Goal: Check status: Check status

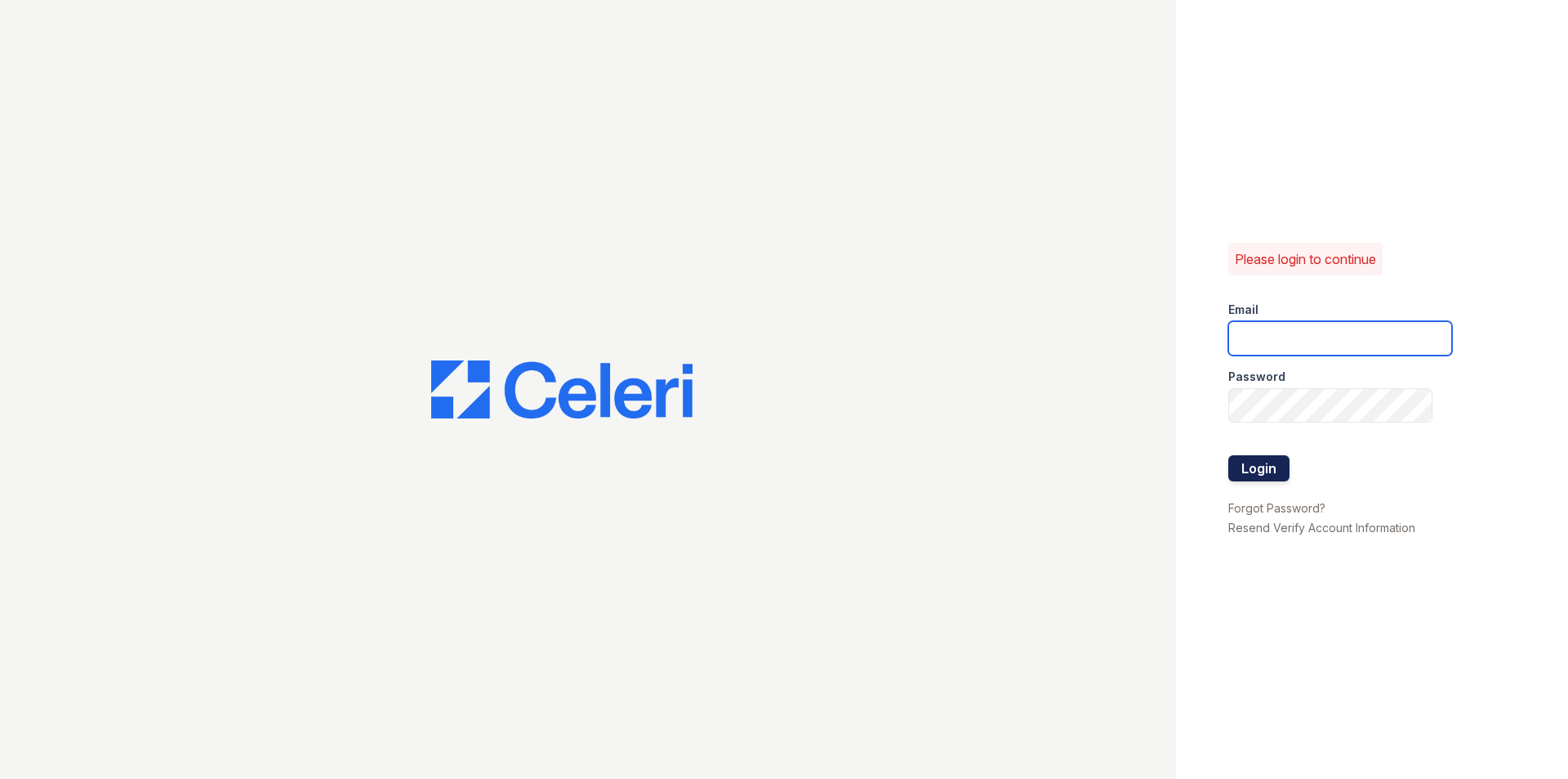
type input "lamirada1@cafmanagement.com"
click at [1274, 478] on button "Login" at bounding box center [1259, 468] width 61 height 26
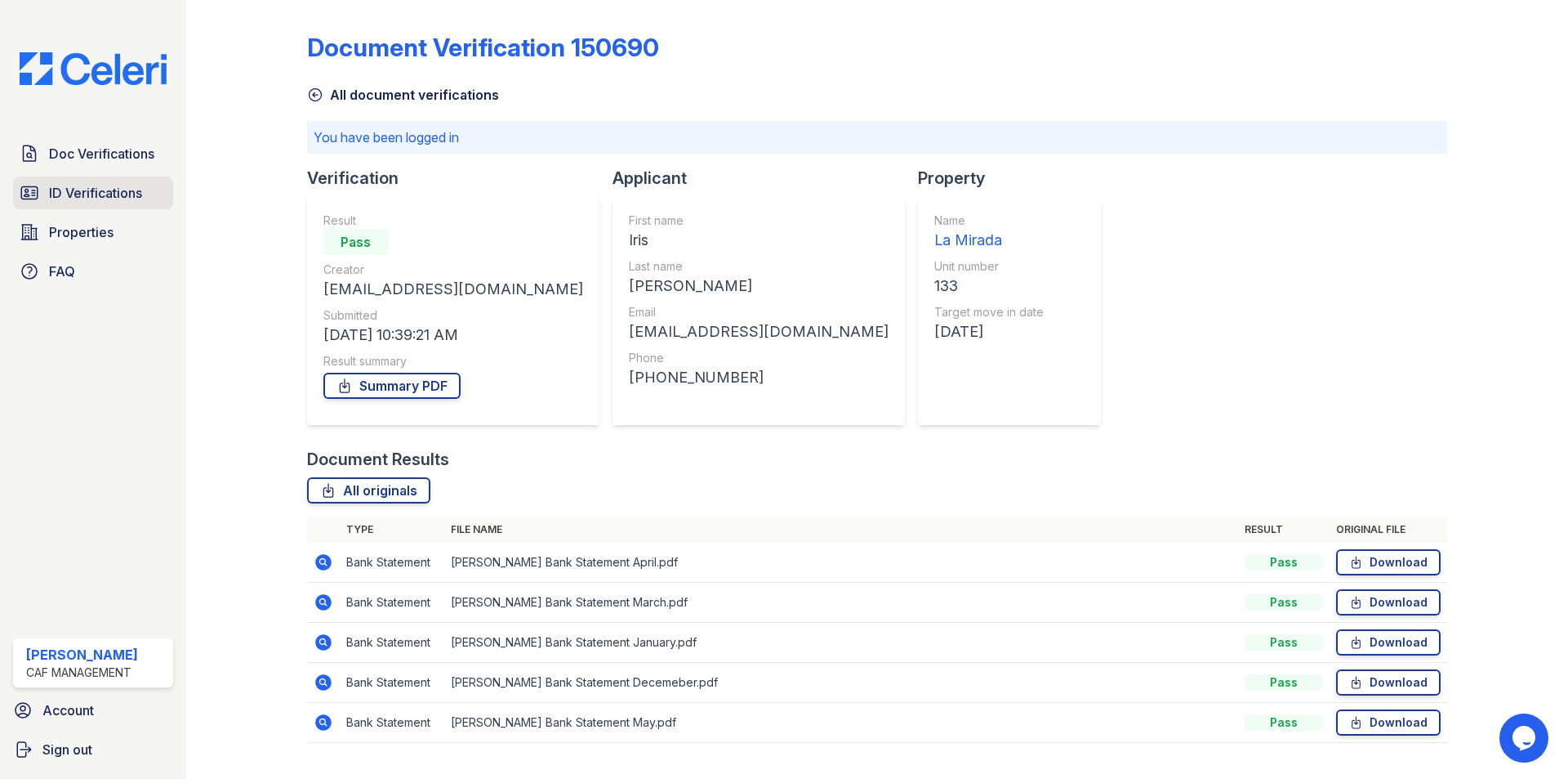
click at [82, 189] on span "ID Verifications" at bounding box center [96, 193] width 93 height 20
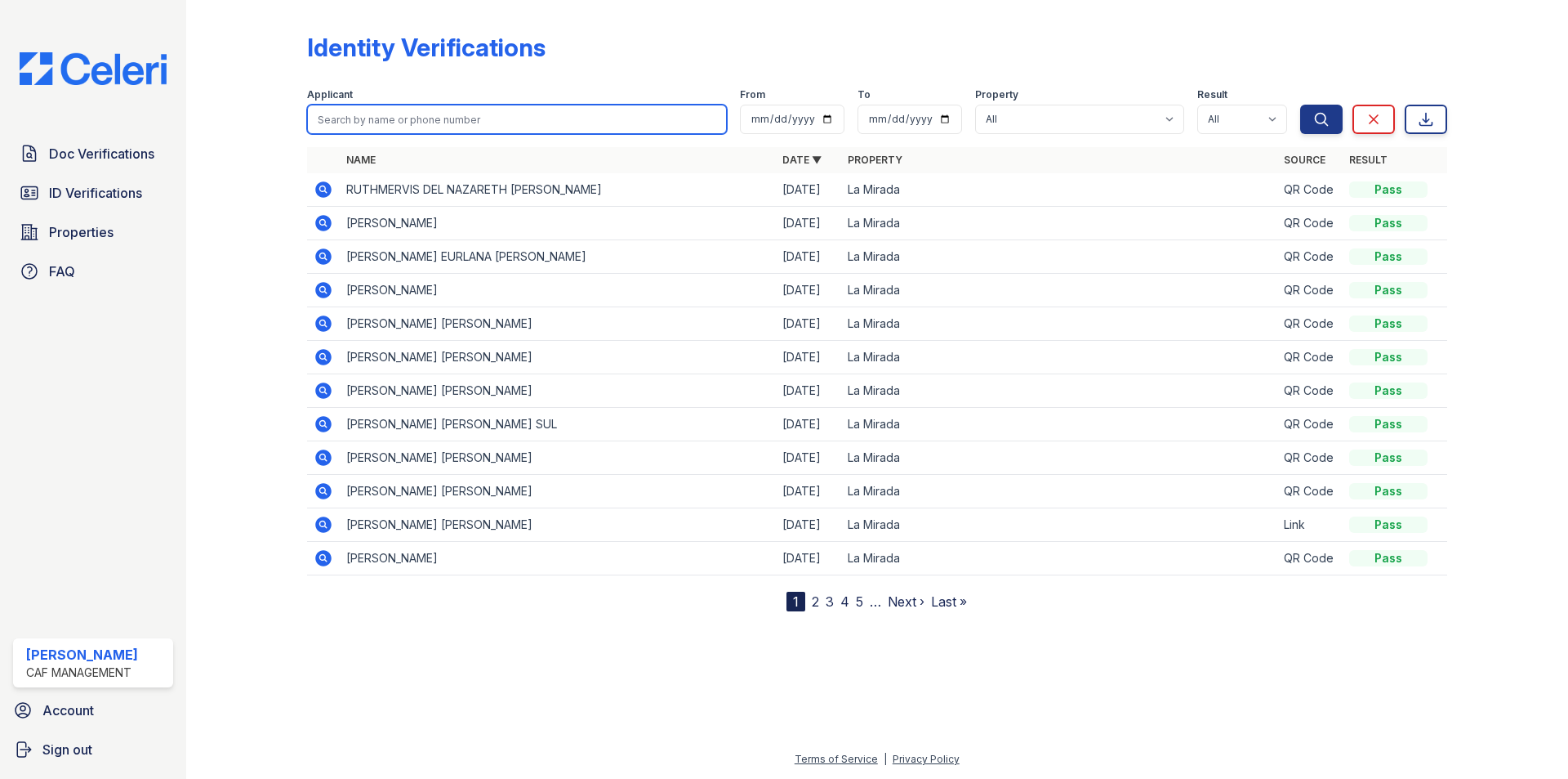
click at [478, 121] on input "search" at bounding box center [517, 118] width 420 height 29
type input "aNIL"
click at [1300, 104] on button "Search" at bounding box center [1321, 118] width 43 height 29
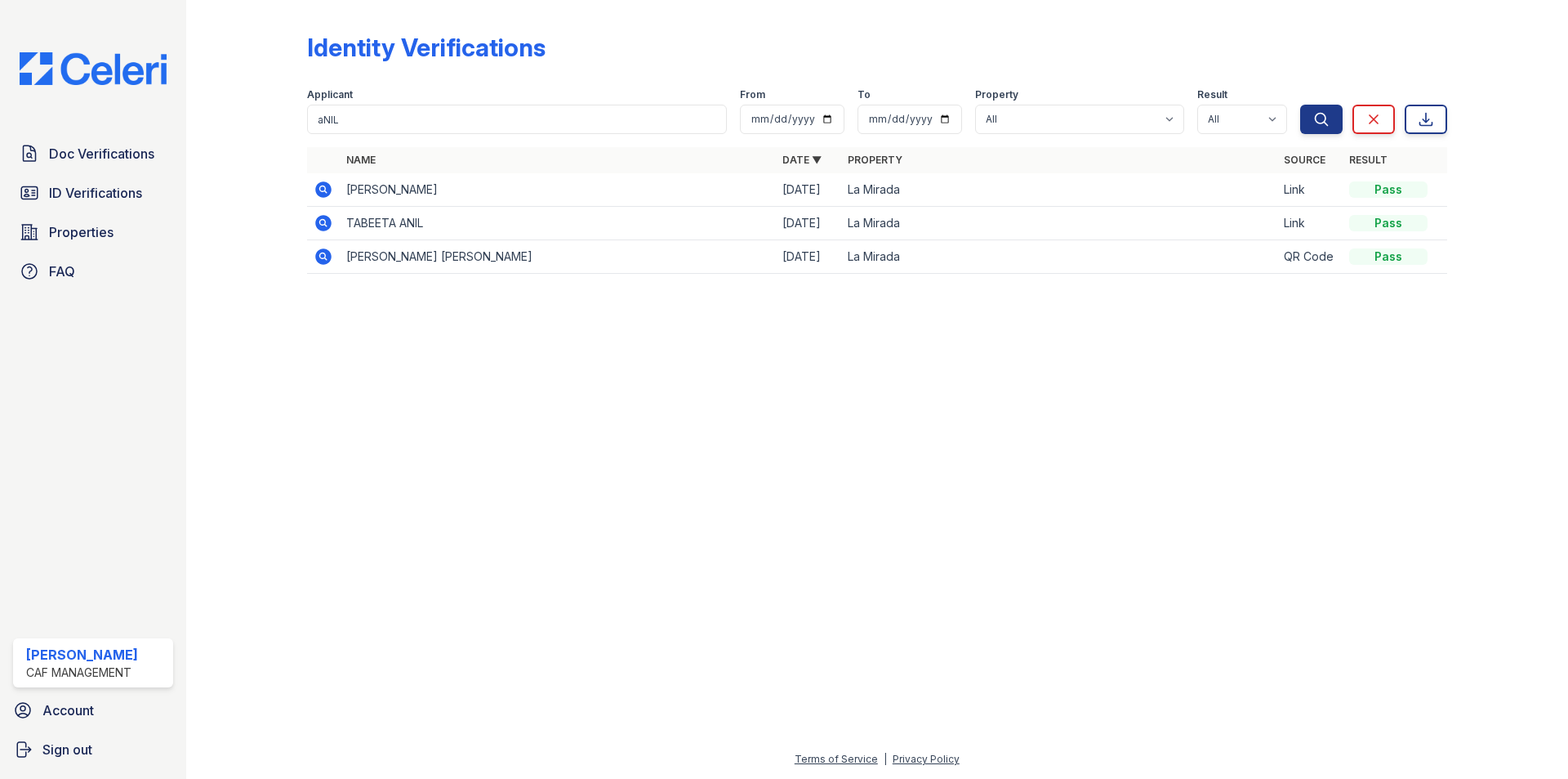
click at [330, 220] on icon at bounding box center [323, 224] width 17 height 17
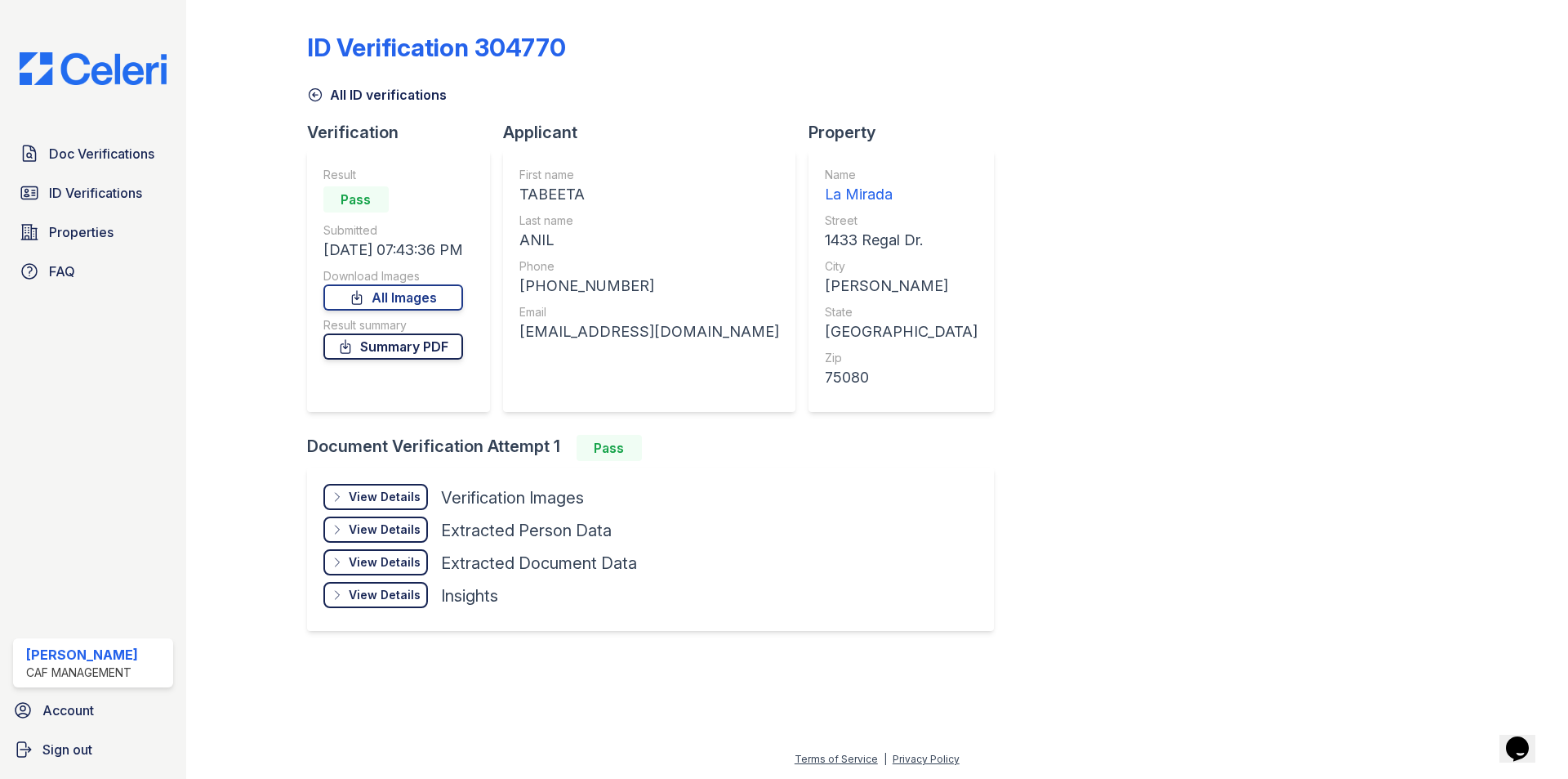
click at [373, 353] on link "Summary PDF" at bounding box center [393, 346] width 140 height 26
click at [404, 291] on link "All Images" at bounding box center [393, 297] width 140 height 26
